Goal: Information Seeking & Learning: Learn about a topic

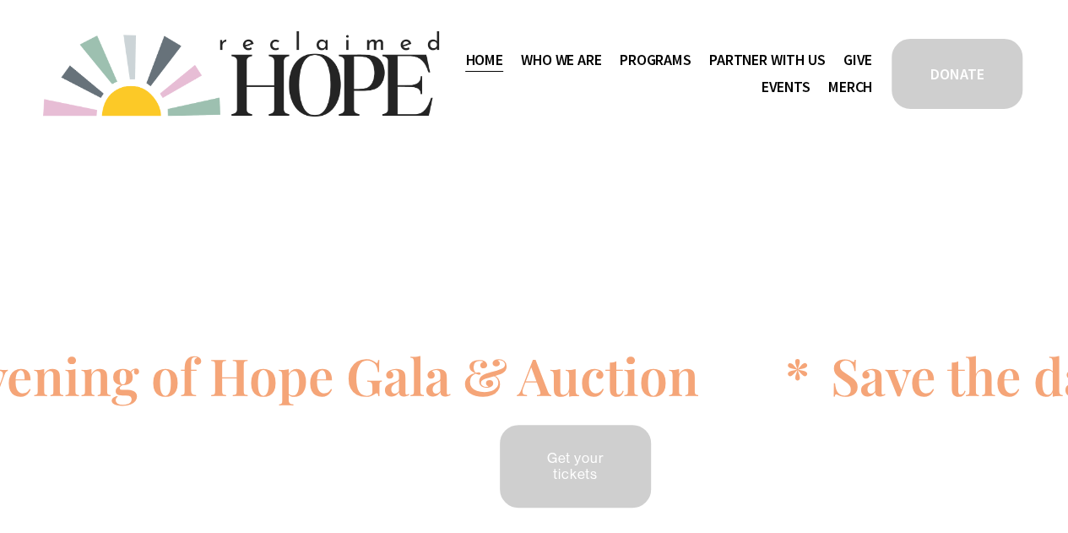
click at [780, 77] on link "Events" at bounding box center [785, 86] width 49 height 27
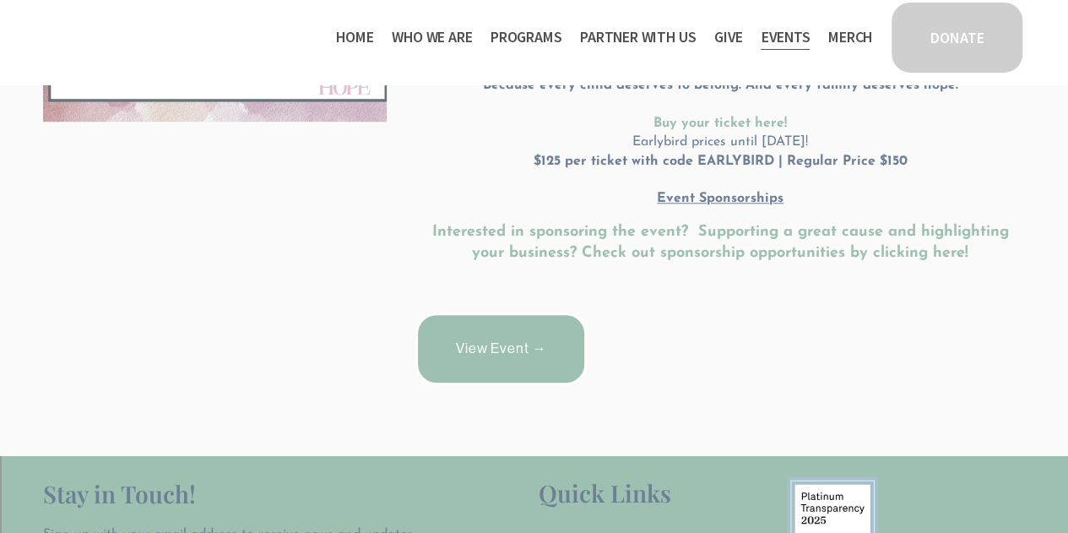
scroll to position [338, 0]
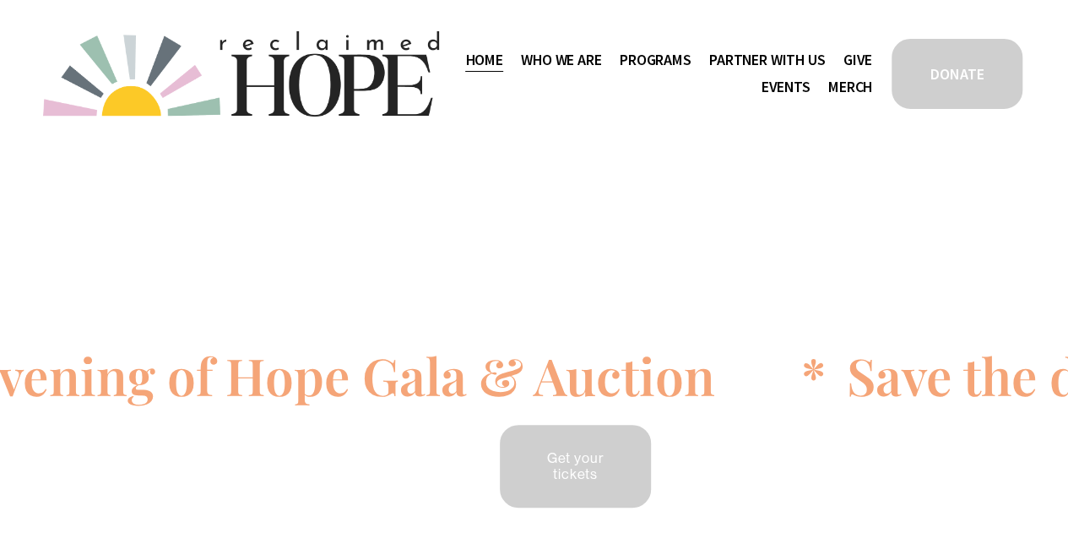
click at [0, 0] on span "Staff & Board" at bounding box center [0, 0] width 0 height 0
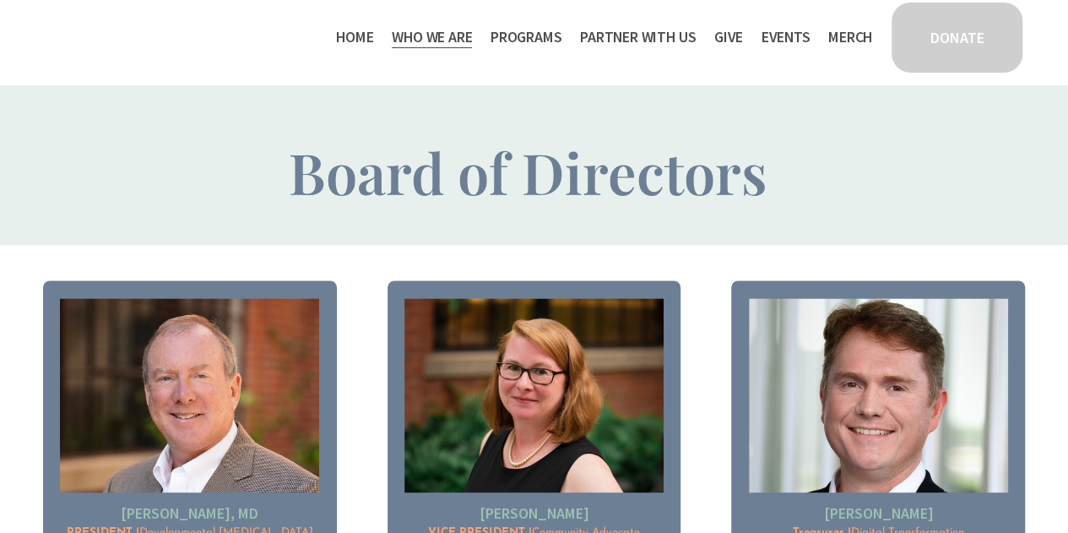
scroll to position [1097, 0]
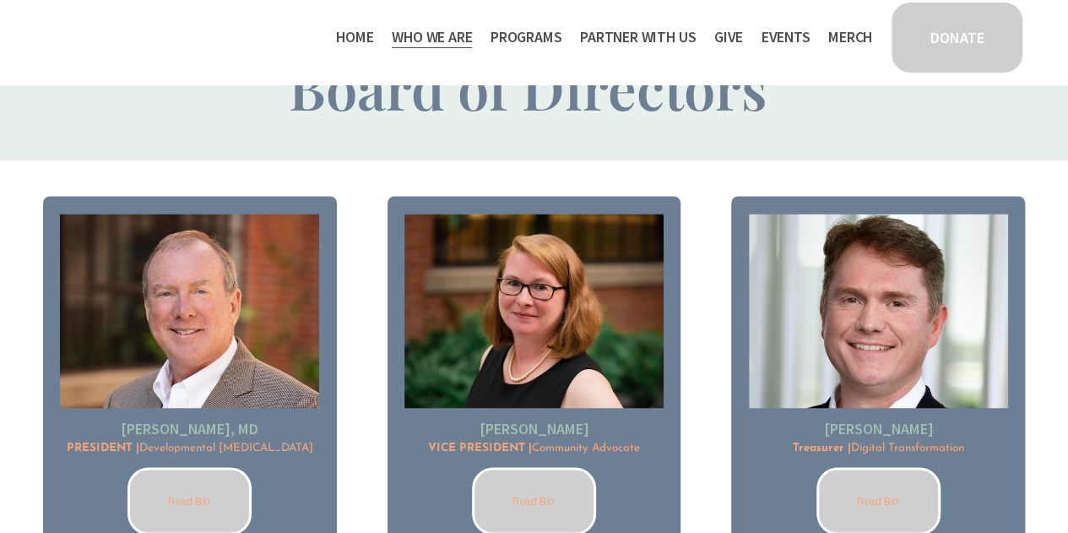
click at [545, 286] on img at bounding box center [533, 311] width 258 height 195
click at [547, 501] on link "Read Bio" at bounding box center [534, 501] width 124 height 68
